Goal: Information Seeking & Learning: Compare options

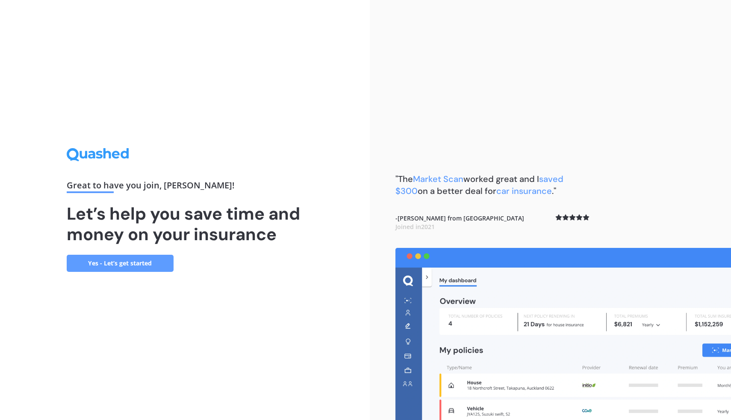
click at [128, 263] on link "Yes - Let’s get started" at bounding box center [120, 262] width 107 height 17
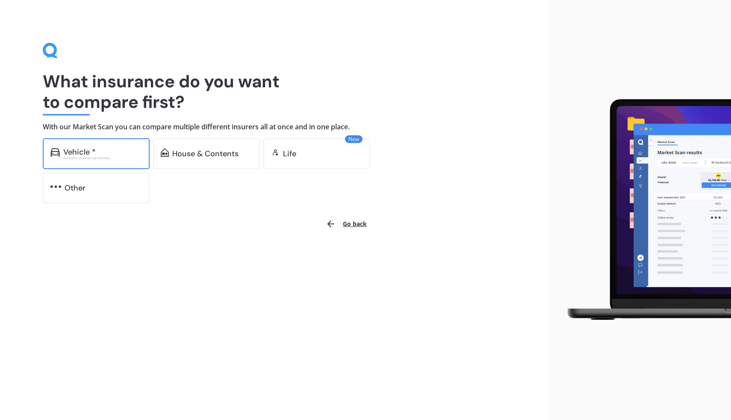
click at [118, 153] on div "Vehicle *" at bounding box center [102, 152] width 79 height 9
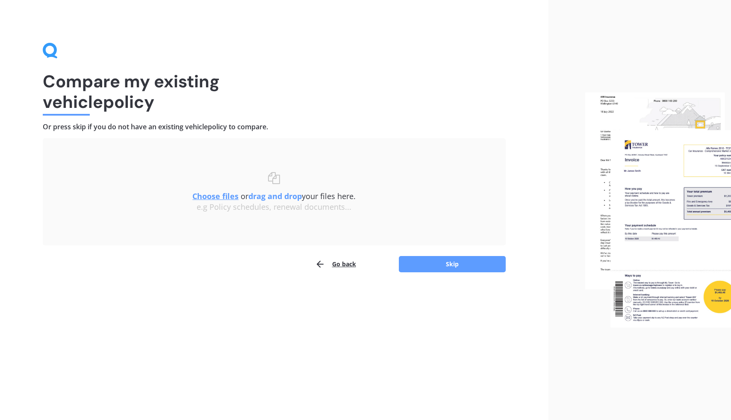
click at [232, 196] on u "Choose files" at bounding box center [215, 196] width 46 height 10
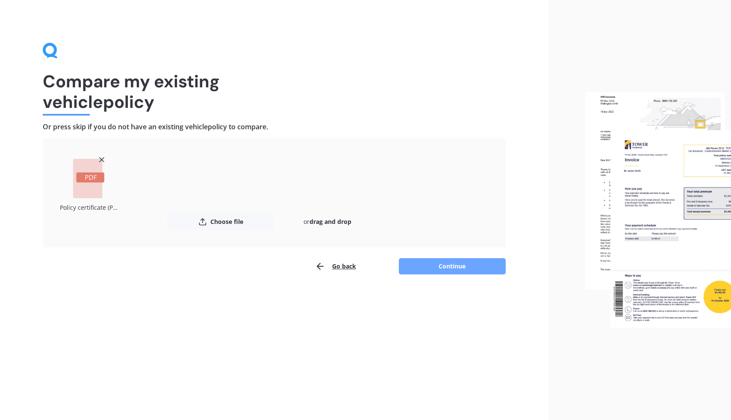
click at [445, 267] on button "Continue" at bounding box center [452, 266] width 107 height 16
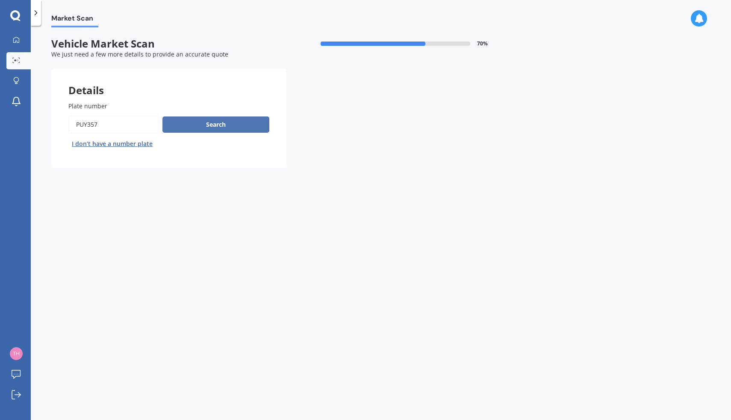
click at [213, 130] on button "Search" at bounding box center [216, 124] width 107 height 16
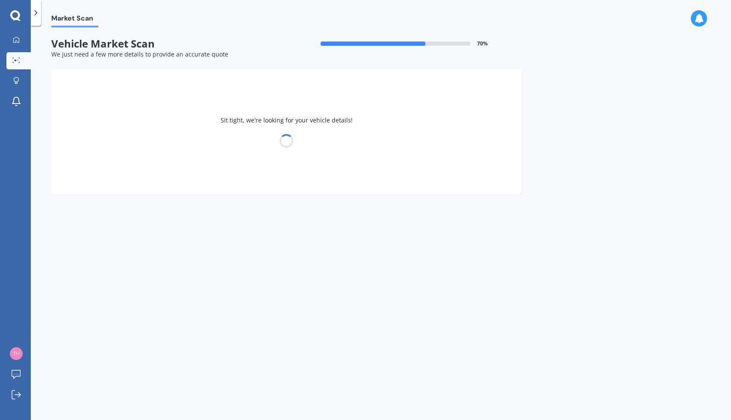
select select "TOYOTA"
select select "NOAH"
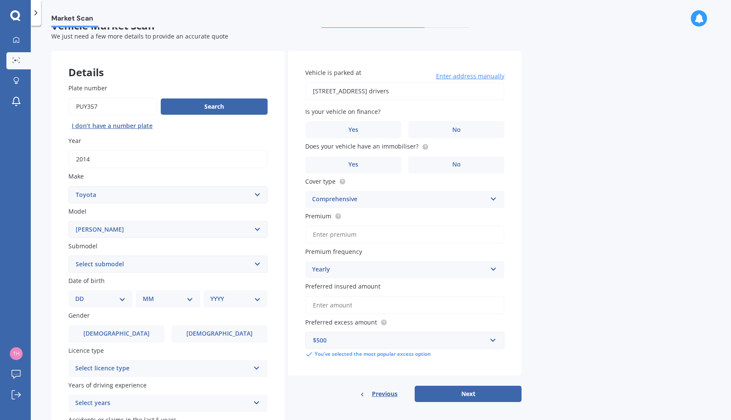
scroll to position [20, 0]
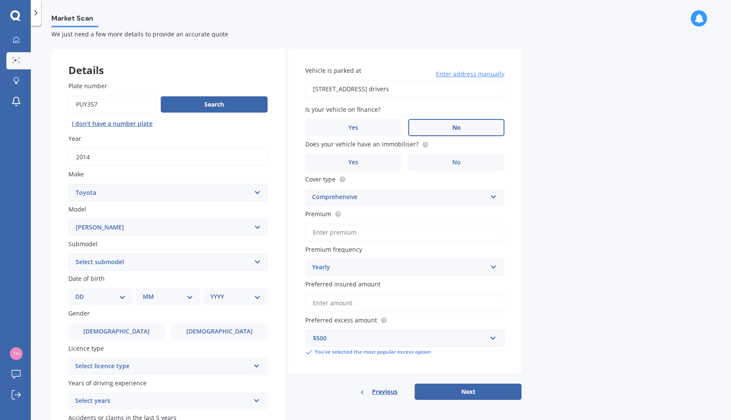
click at [454, 124] on span "No" at bounding box center [456, 127] width 9 height 7
click at [0, 0] on input "No" at bounding box center [0, 0] width 0 height 0
click at [450, 161] on label "No" at bounding box center [456, 162] width 96 height 17
click at [0, 0] on input "No" at bounding box center [0, 0] width 0 height 0
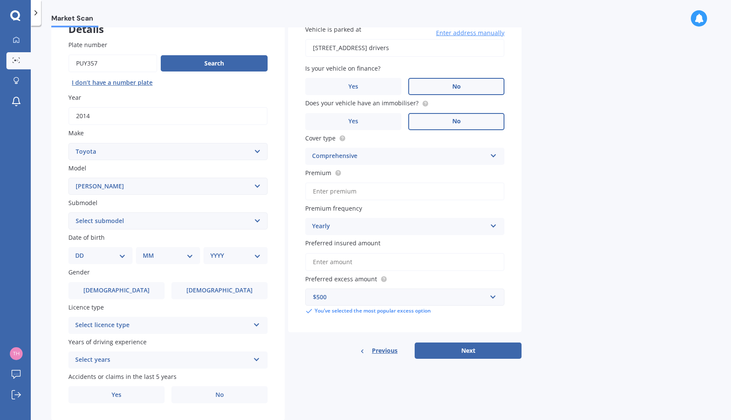
scroll to position [67, 0]
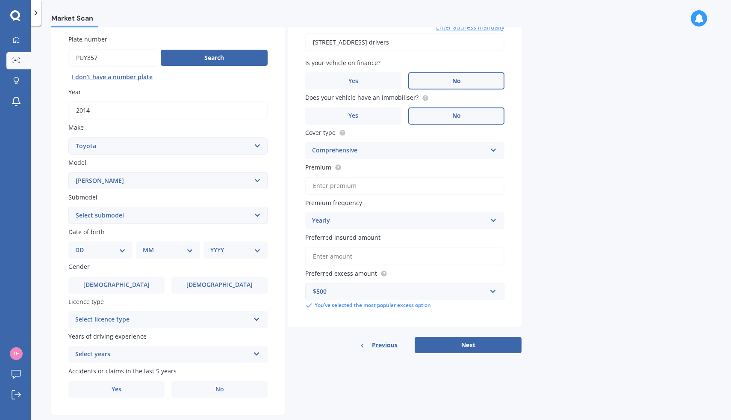
click at [125, 251] on select "DD 01 02 03 04 05 06 07 08 09 10 11 12 13 14 15 16 17 18 19 20 21 22 23 24 25 2…" at bounding box center [100, 249] width 50 height 9
select select "11"
click at [82, 246] on select "DD 01 02 03 04 05 06 07 08 09 10 11 12 13 14 15 16 17 18 19 20 21 22 23 24 25 2…" at bounding box center [100, 249] width 50 height 9
click at [190, 251] on select "MM 01 02 03 04 05 06 07 08 09 10 11 12" at bounding box center [169, 249] width 47 height 9
select select "06"
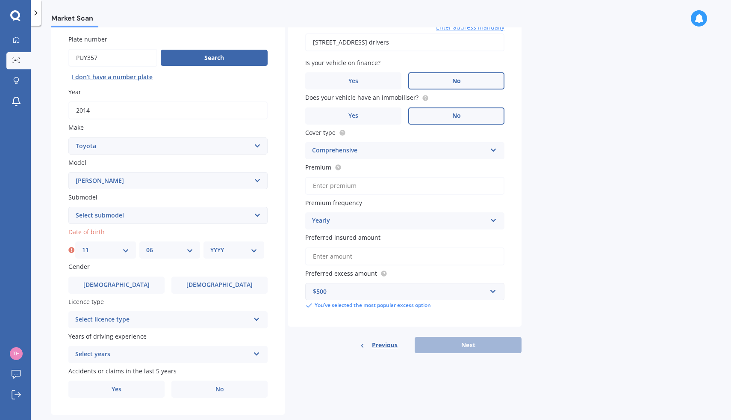
click at [146, 246] on select "MM 01 02 03 04 05 06 07 08 09 10 11 12" at bounding box center [169, 249] width 47 height 9
click at [251, 251] on select "YYYY 2025 2024 2023 2022 2021 2020 2019 2018 2017 2016 2015 2014 2013 2012 2011…" at bounding box center [233, 249] width 47 height 9
select select "1977"
click at [210, 246] on select "YYYY 2025 2024 2023 2022 2021 2020 2019 2018 2017 2016 2015 2014 2013 2012 2011…" at bounding box center [233, 249] width 47 height 9
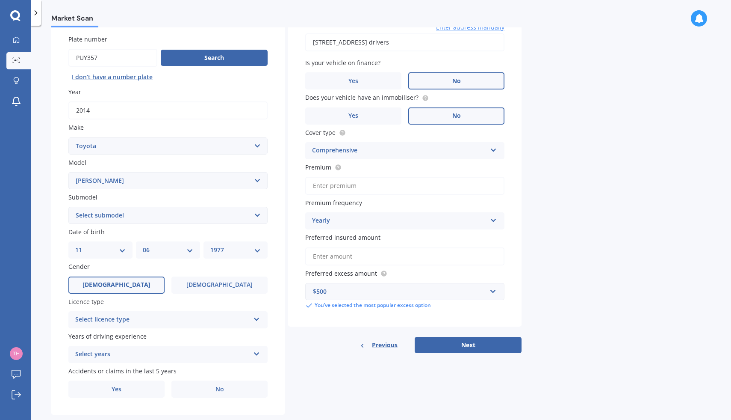
click at [141, 288] on label "[DEMOGRAPHIC_DATA]" at bounding box center [116, 284] width 96 height 17
click at [0, 0] on input "[DEMOGRAPHIC_DATA]" at bounding box center [0, 0] width 0 height 0
click at [148, 319] on div "Select licence type" at bounding box center [162, 319] width 174 height 10
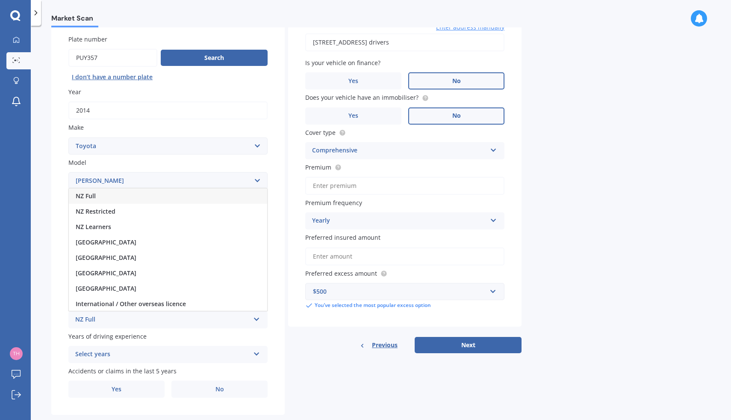
click at [108, 198] on div "NZ Full" at bounding box center [168, 195] width 198 height 15
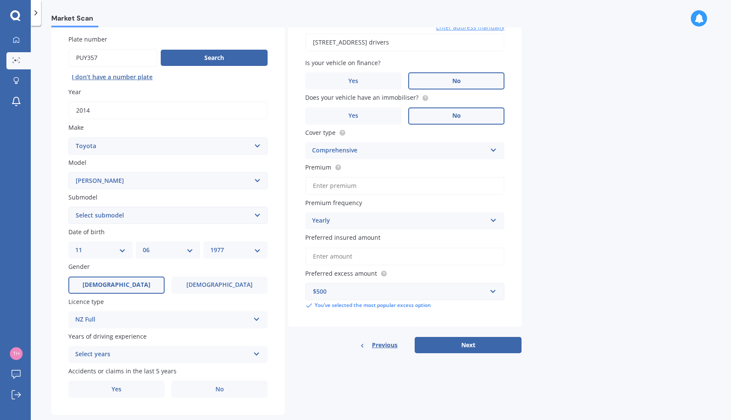
scroll to position [86, 0]
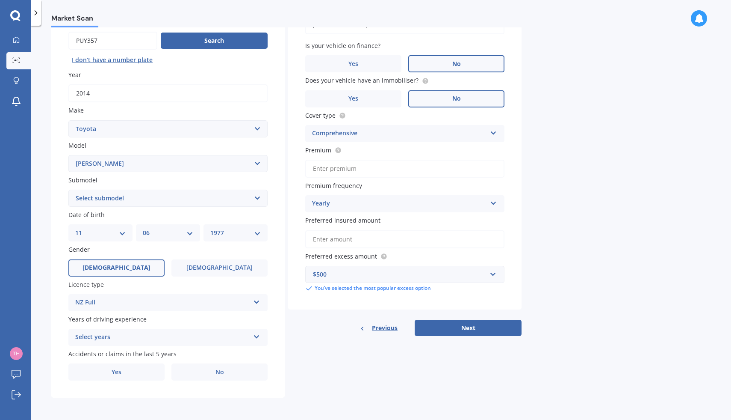
click at [154, 336] on div "Select years" at bounding box center [162, 337] width 174 height 10
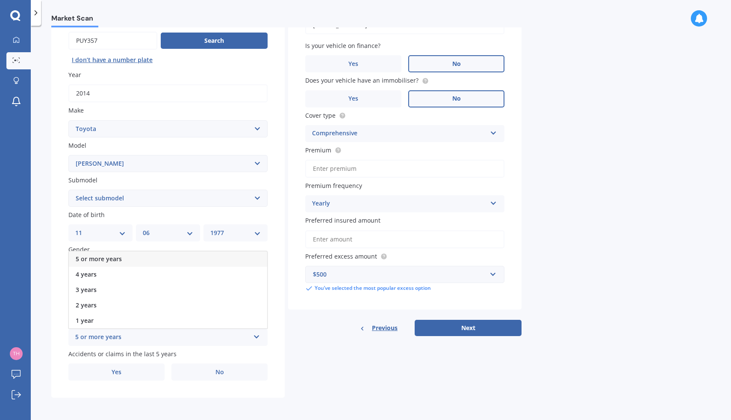
click at [121, 259] on div "5 or more years" at bounding box center [168, 258] width 198 height 15
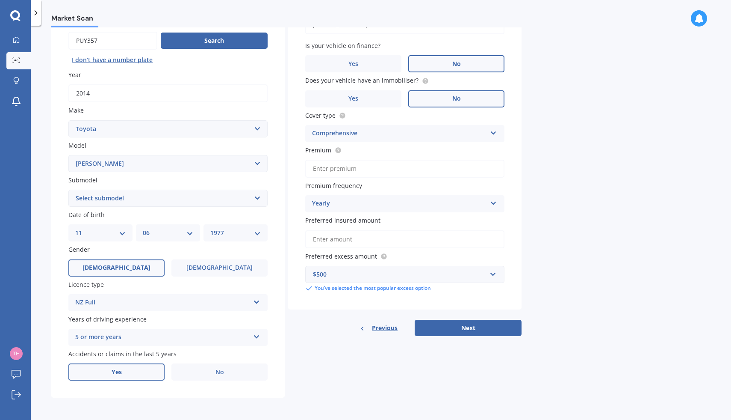
click at [153, 371] on label "Yes" at bounding box center [116, 371] width 96 height 17
click at [0, 0] on input "Yes" at bounding box center [0, 0] width 0 height 0
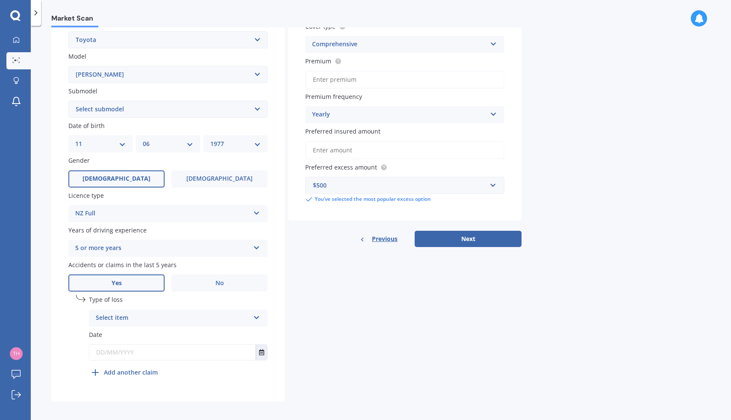
scroll to position [179, 0]
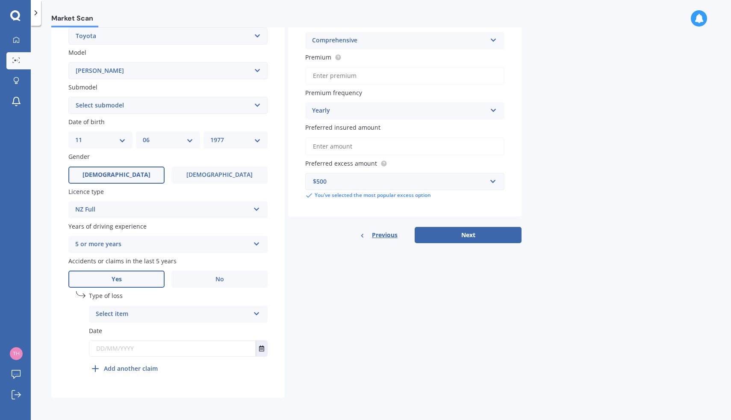
click at [167, 314] on div "Select item" at bounding box center [173, 314] width 154 height 10
click at [156, 331] on div "At fault accident" at bounding box center [178, 330] width 178 height 15
click at [155, 349] on input "text" at bounding box center [172, 347] width 166 height 15
type input "0"
type input "[DATE]"
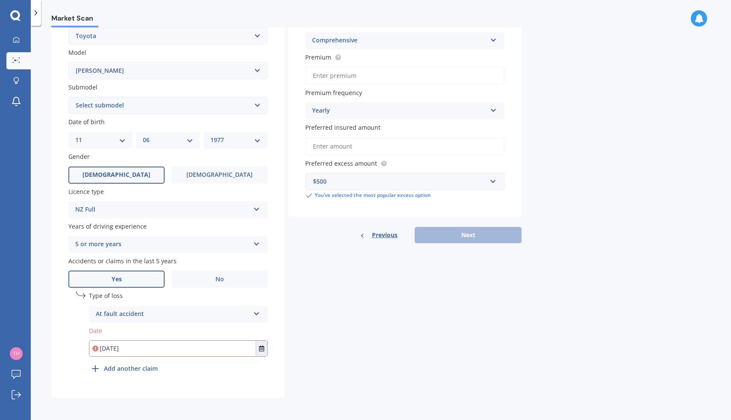
click at [237, 375] on div "undefined 1 Type of loss At fault accident At fault accident Not at fault accid…" at bounding box center [178, 334] width 179 height 86
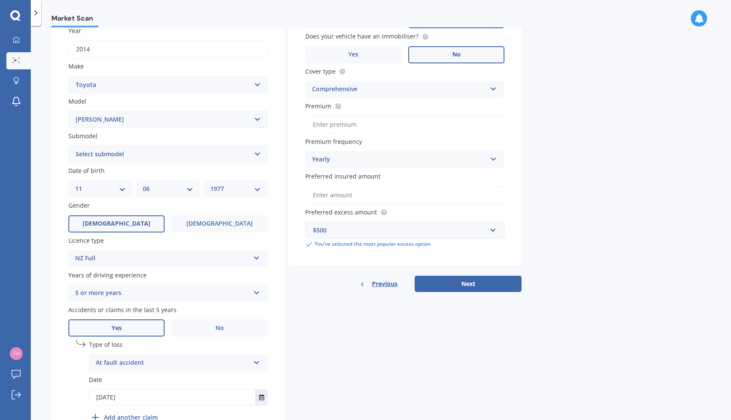
scroll to position [132, 0]
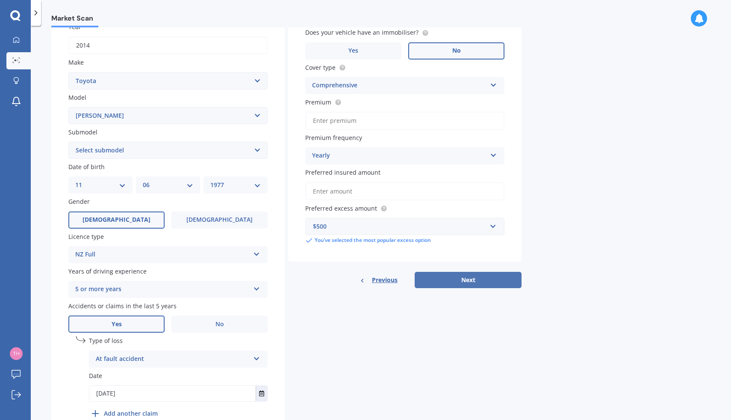
click at [446, 282] on button "Next" at bounding box center [468, 280] width 107 height 16
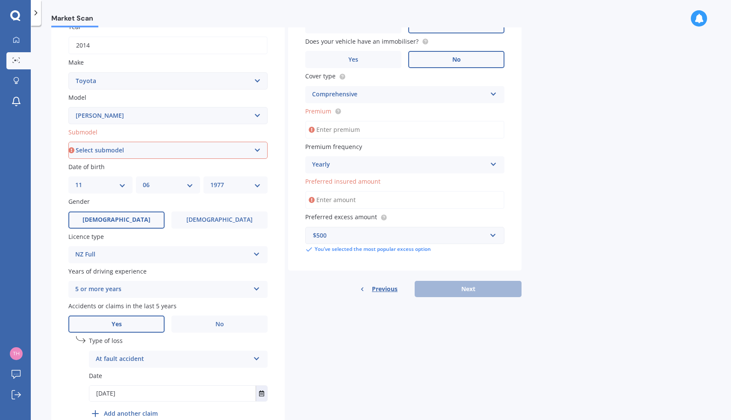
click at [374, 202] on input "Preferred insured amount" at bounding box center [404, 200] width 199 height 18
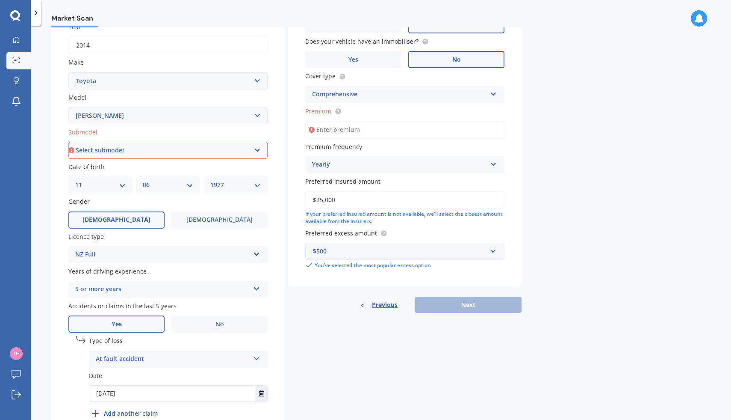
type input "$25,000"
click at [371, 127] on input "Premium" at bounding box center [404, 130] width 199 height 18
click at [329, 112] on span "Premium" at bounding box center [318, 111] width 26 height 8
click at [329, 121] on input "Premium" at bounding box center [404, 130] width 199 height 18
click at [329, 112] on span "Premium" at bounding box center [318, 111] width 26 height 8
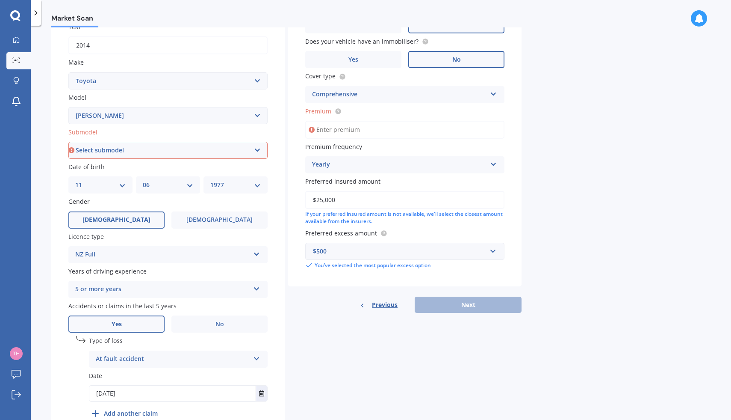
click at [329, 121] on input "Premium" at bounding box center [404, 130] width 199 height 18
click at [370, 97] on div "Comprehensive" at bounding box center [399, 94] width 174 height 10
click at [344, 141] on span "Comprehensive" at bounding box center [335, 142] width 45 height 8
click at [322, 127] on input "Premium" at bounding box center [404, 130] width 199 height 18
click at [490, 162] on icon at bounding box center [493, 163] width 7 height 6
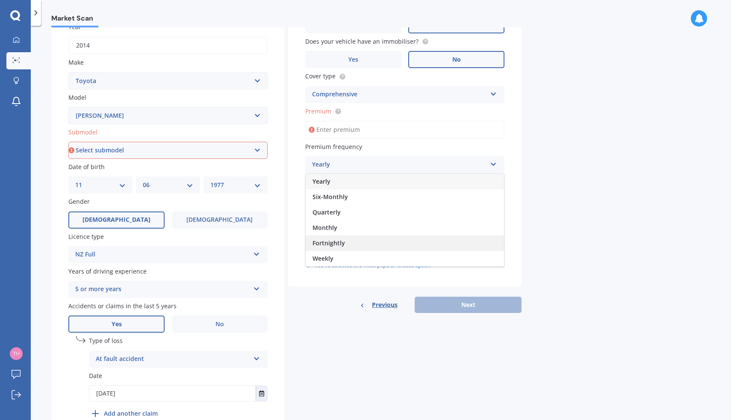
click at [427, 243] on div "Fortnightly" at bounding box center [405, 242] width 198 height 15
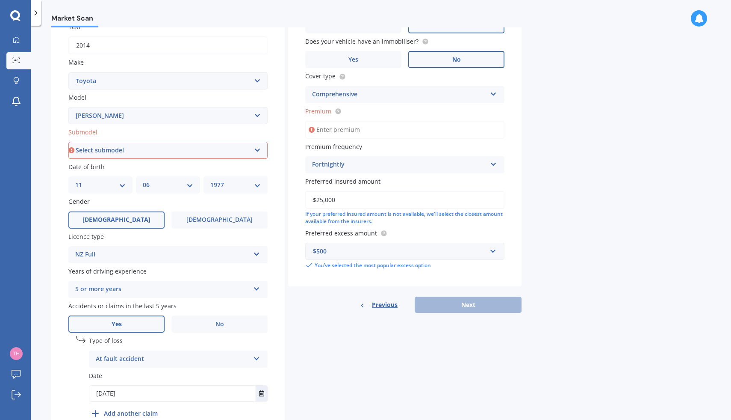
click at [545, 224] on div "Market Scan Vehicle Market Scan 70 % We just need a few more details to provide…" at bounding box center [381, 224] width 701 height 394
click at [353, 130] on input "Premium" at bounding box center [404, 130] width 199 height 18
drag, startPoint x: 337, startPoint y: 111, endPoint x: 344, endPoint y: 152, distance: 41.6
click at [346, 152] on div "Vehicle is parked at [STREET_ADDRESS] Named drivers Enter address manually Sele…" at bounding box center [405, 111] width 234 height 349
click at [358, 167] on div "Fortnightly" at bounding box center [399, 165] width 174 height 10
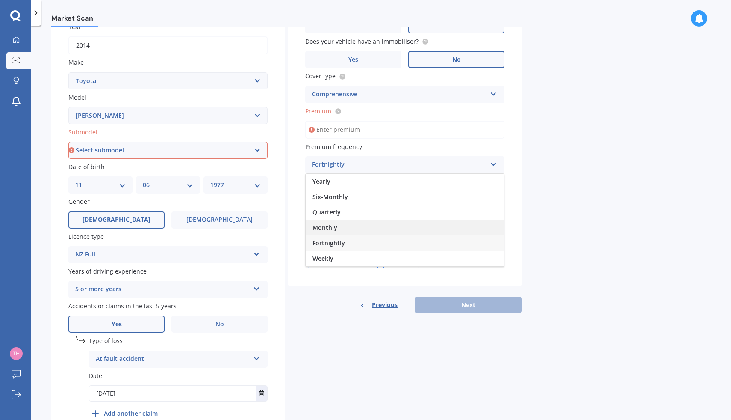
click at [333, 231] on span "Monthly" at bounding box center [325, 227] width 25 height 8
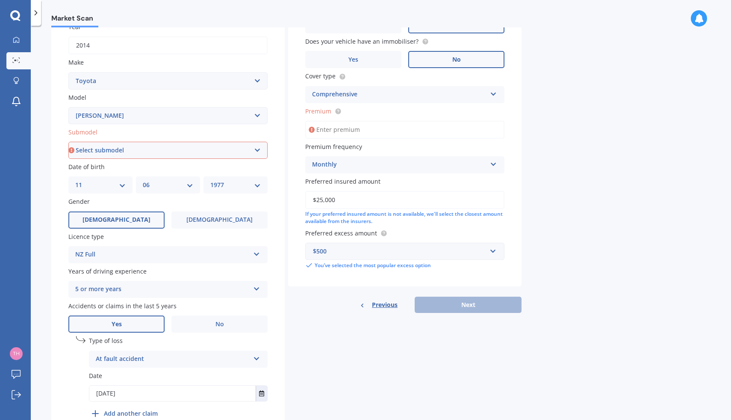
click at [349, 130] on input "Premium" at bounding box center [404, 130] width 199 height 18
type input "$72.37"
click at [340, 199] on input "$25,000" at bounding box center [404, 200] width 199 height 18
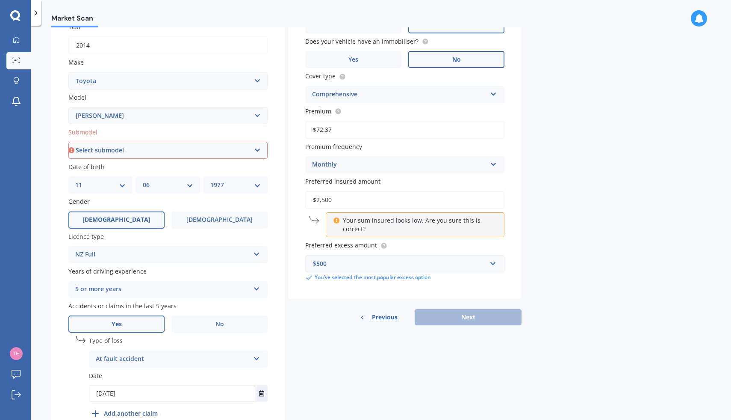
type input "$25,000"
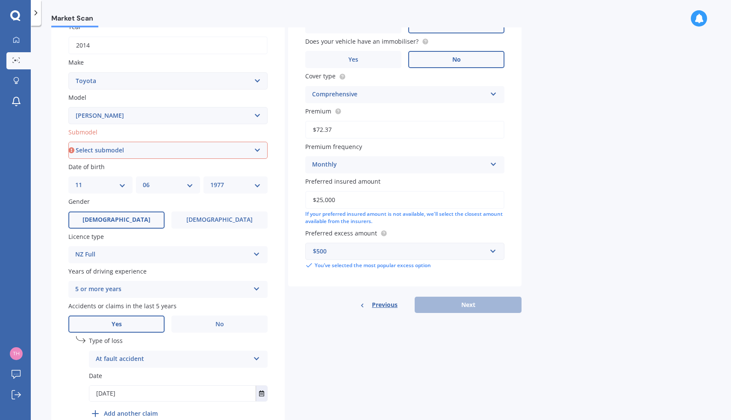
click at [333, 304] on div "Previous Next" at bounding box center [405, 304] width 234 height 16
click at [258, 151] on select "Select submodel (All)" at bounding box center [167, 150] width 199 height 17
select select "(ALL)"
click at [68, 142] on select "Select submodel (All)" at bounding box center [167, 150] width 199 height 17
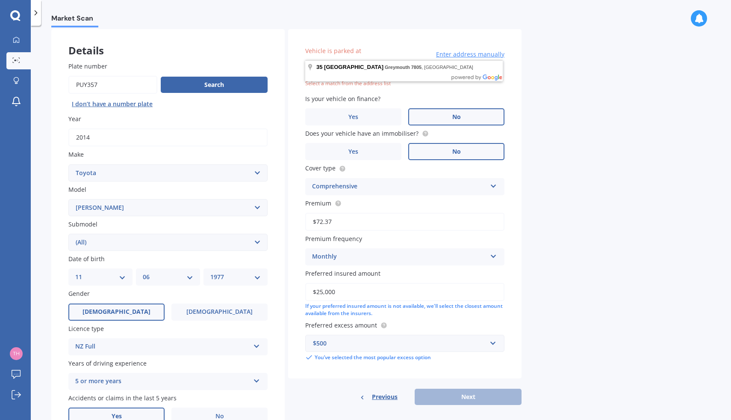
scroll to position [0, 0]
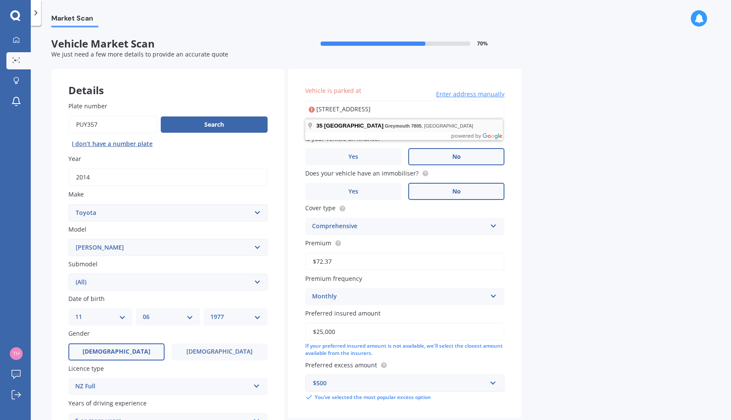
type input "[STREET_ADDRESS]"
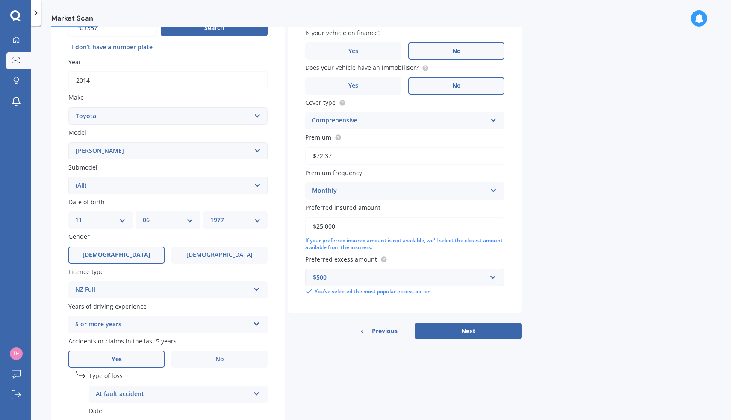
scroll to position [179, 0]
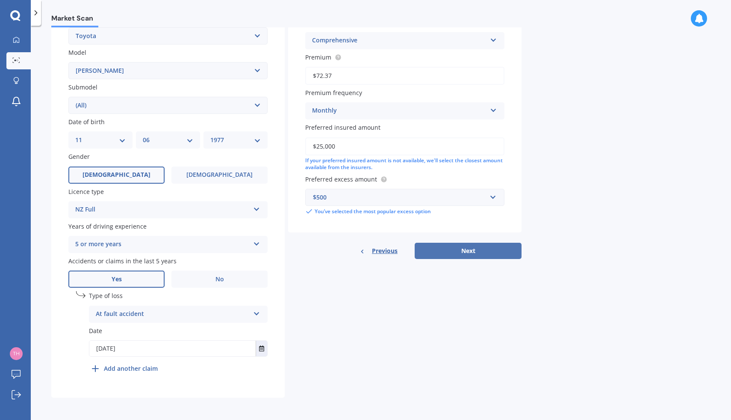
click at [457, 250] on button "Next" at bounding box center [468, 250] width 107 height 16
select select "11"
select select "06"
select select "1977"
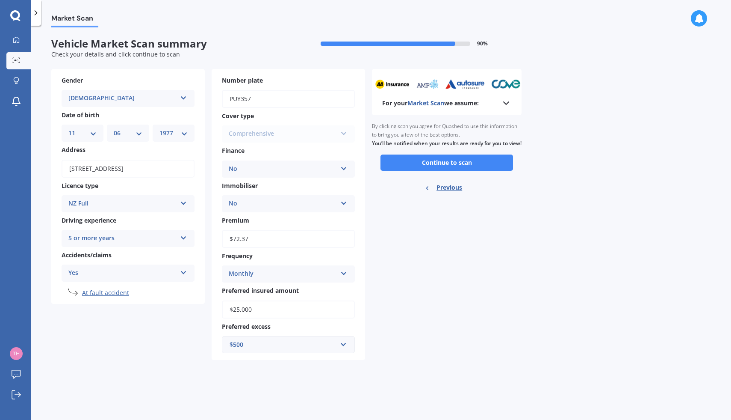
scroll to position [0, 0]
click at [422, 171] on button "Continue to scan" at bounding box center [447, 162] width 133 height 16
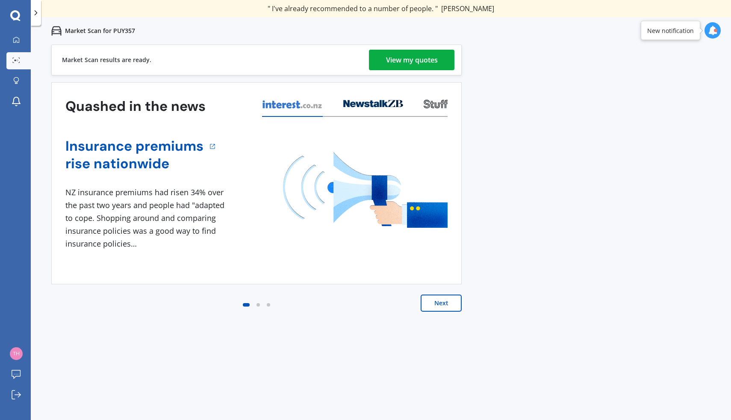
click at [435, 64] on div "View my quotes" at bounding box center [412, 60] width 52 height 21
